Goal: Task Accomplishment & Management: Manage account settings

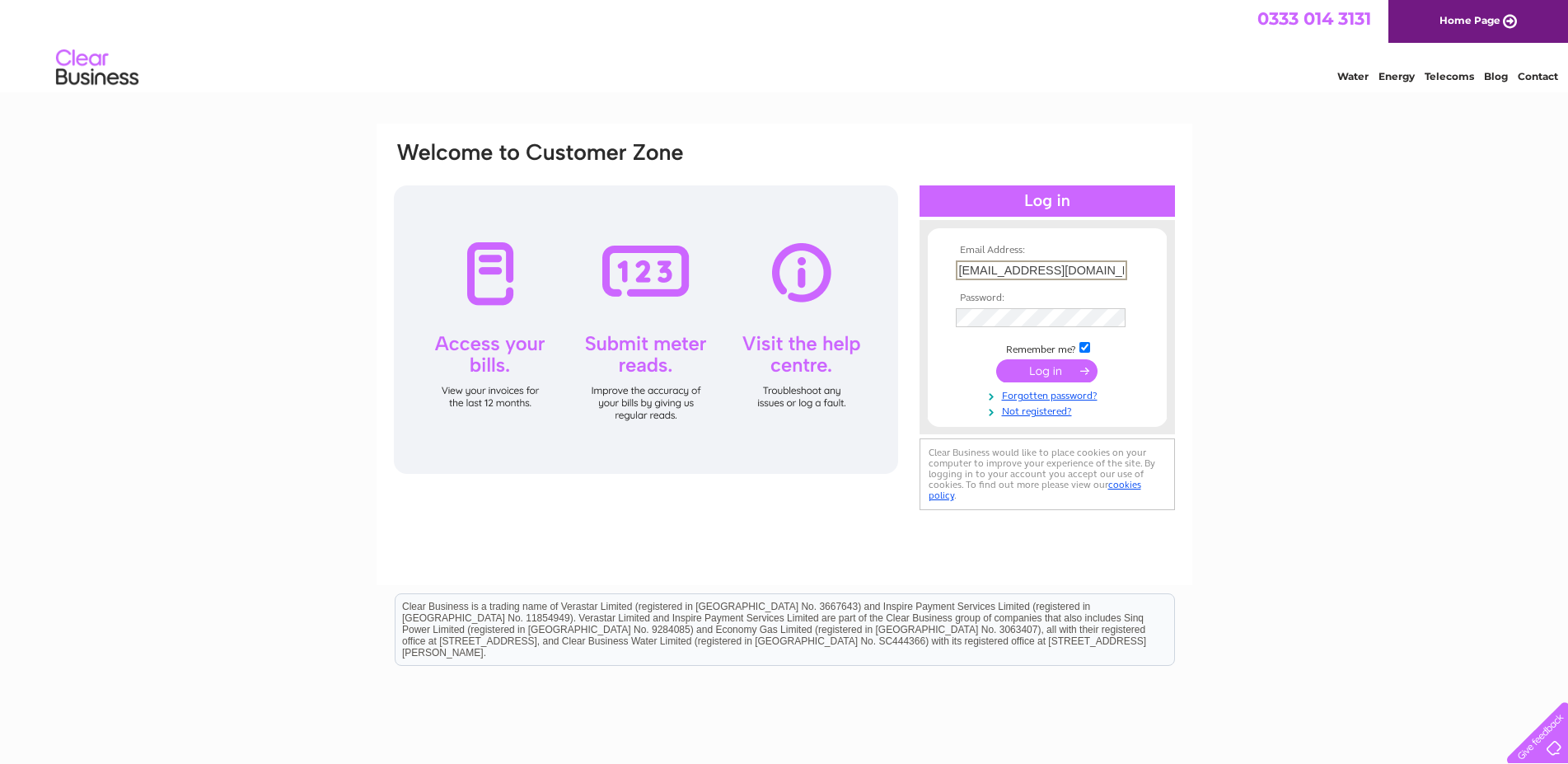
click at [1019, 369] on input "submit" at bounding box center [1047, 371] width 102 height 23
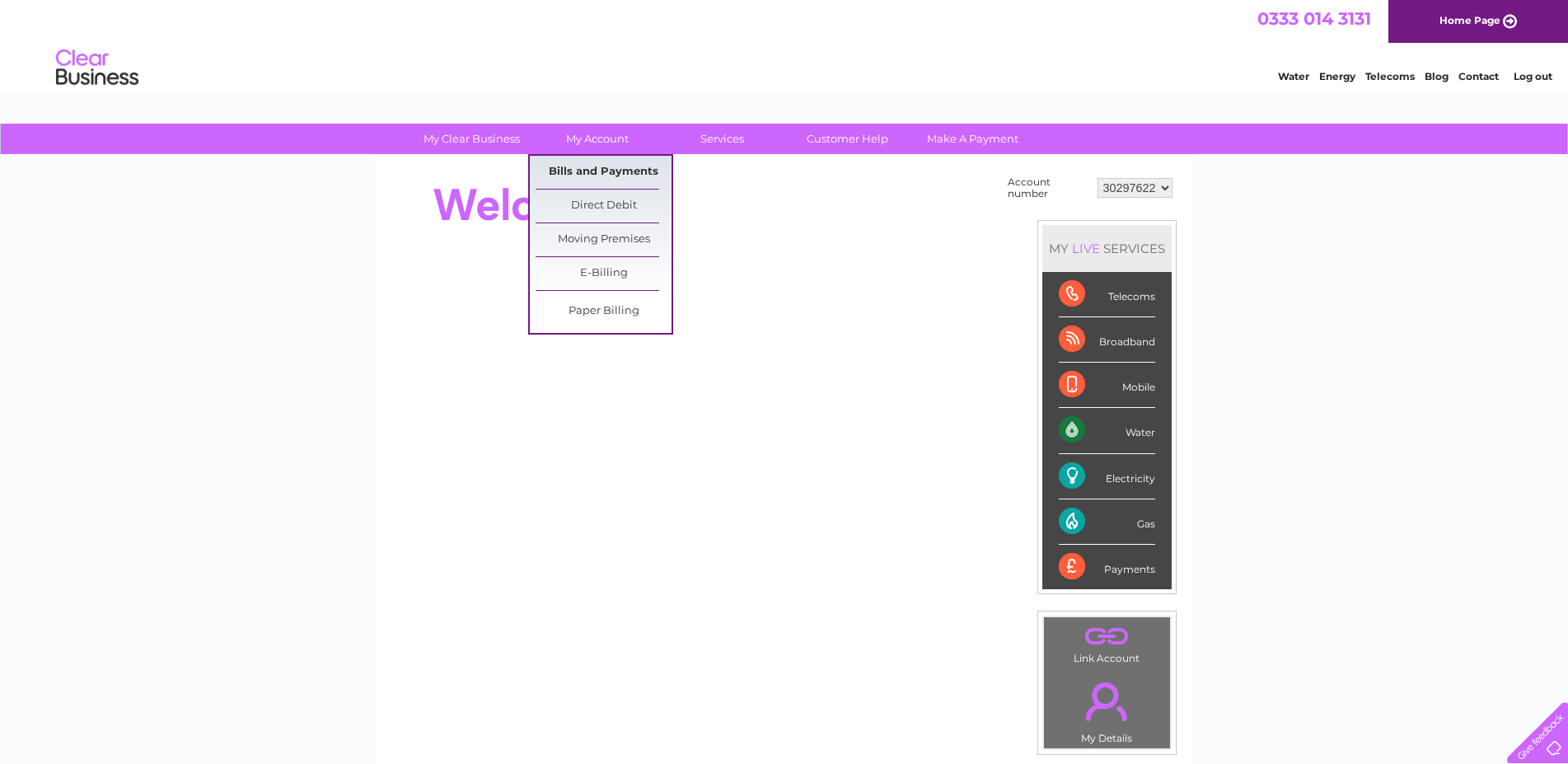
click at [576, 170] on link "Bills and Payments" at bounding box center [603, 172] width 136 height 33
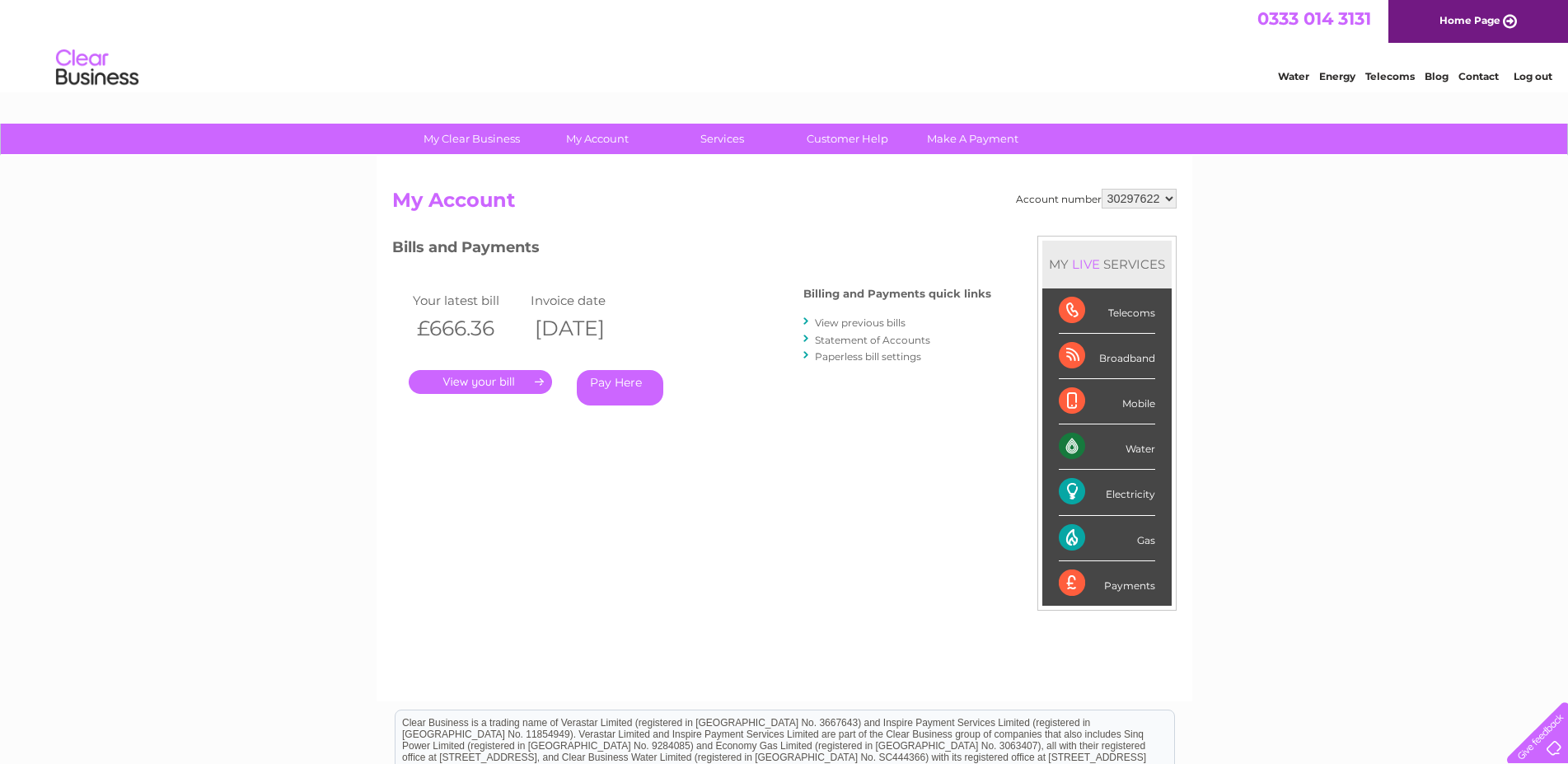
click at [487, 382] on link "." at bounding box center [480, 381] width 143 height 24
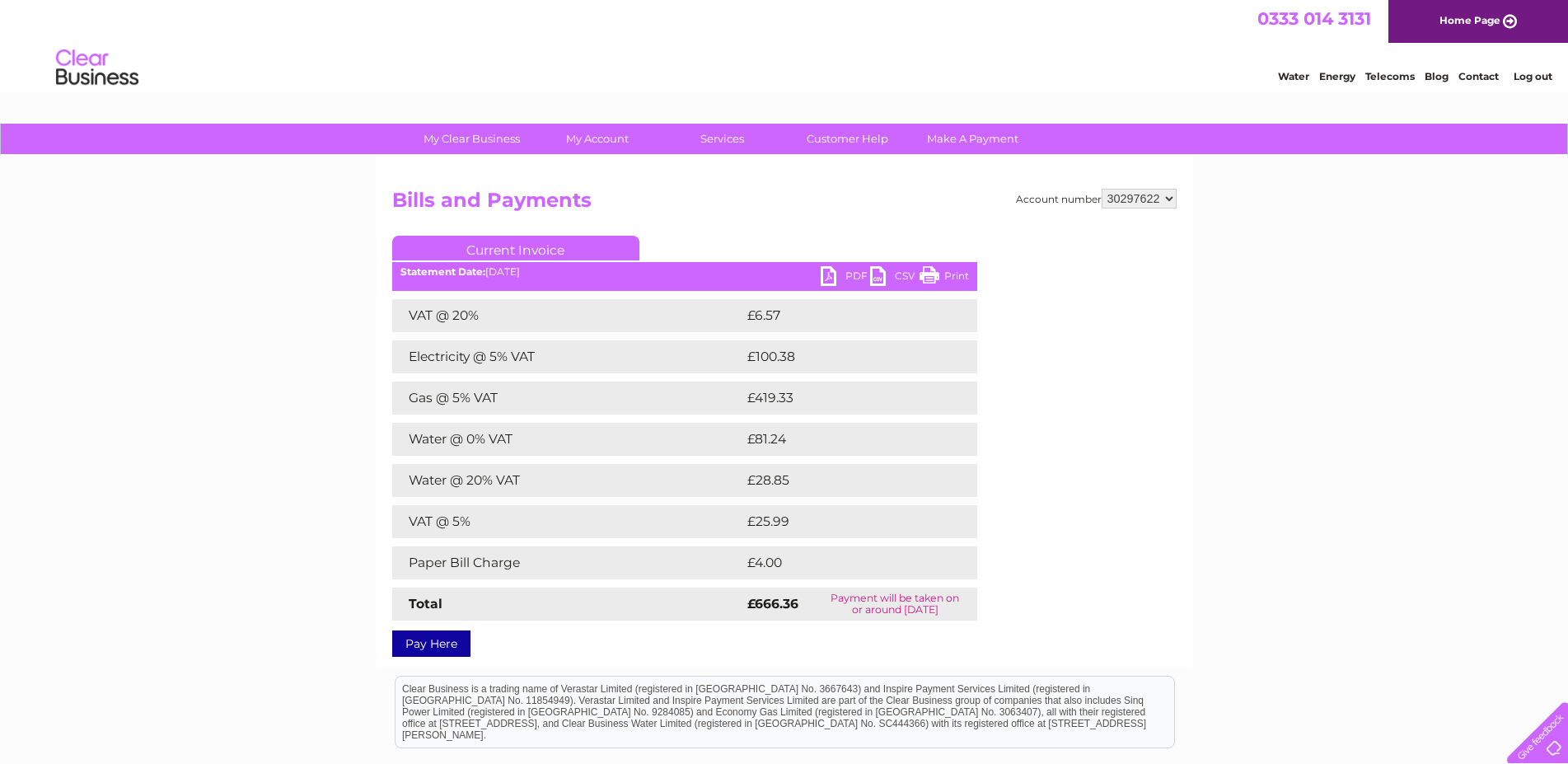
click at [848, 277] on link "PDF" at bounding box center [845, 277] width 49 height 24
